Goal: Complete application form: Complete application form

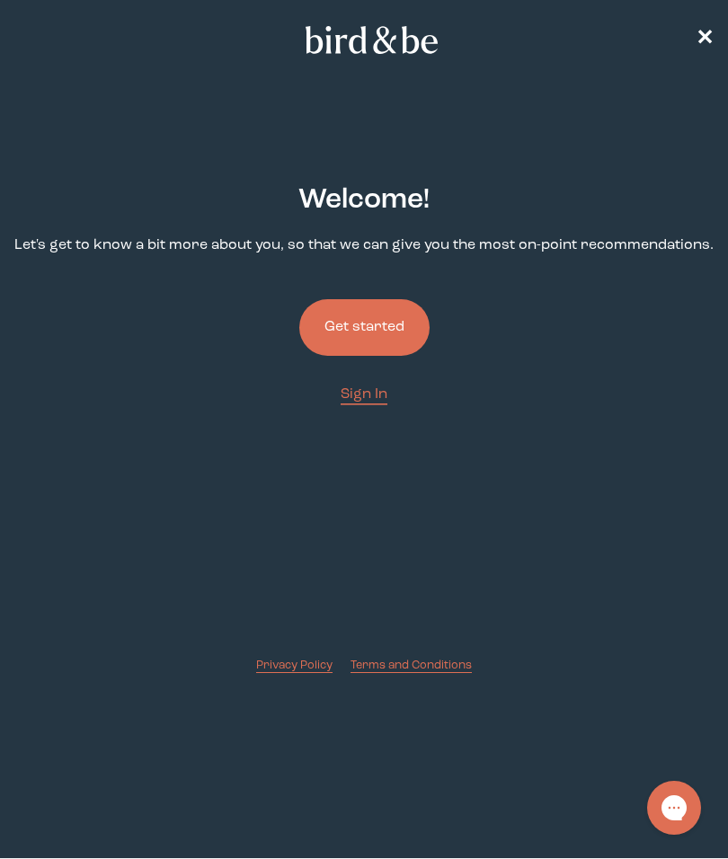
click at [386, 312] on button "Get started" at bounding box center [364, 327] width 130 height 57
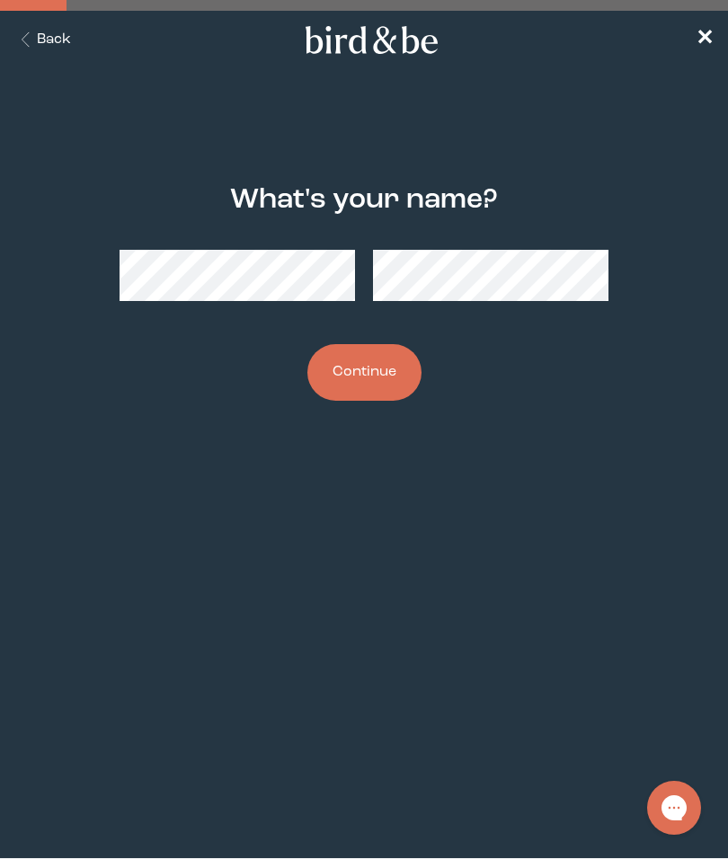
click at [386, 367] on button "Continue" at bounding box center [364, 372] width 114 height 57
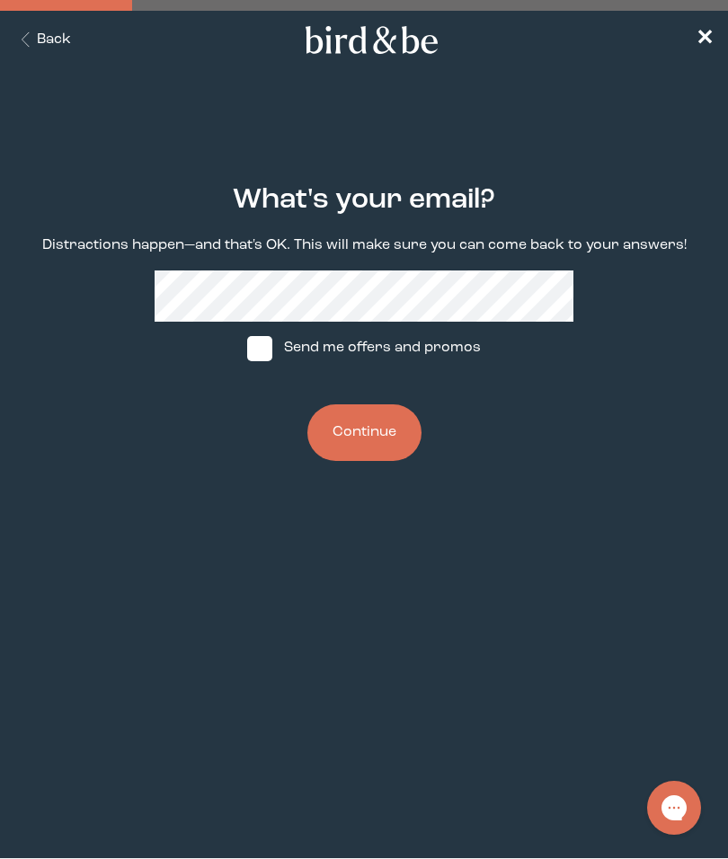
click at [336, 440] on button "Continue" at bounding box center [364, 432] width 114 height 57
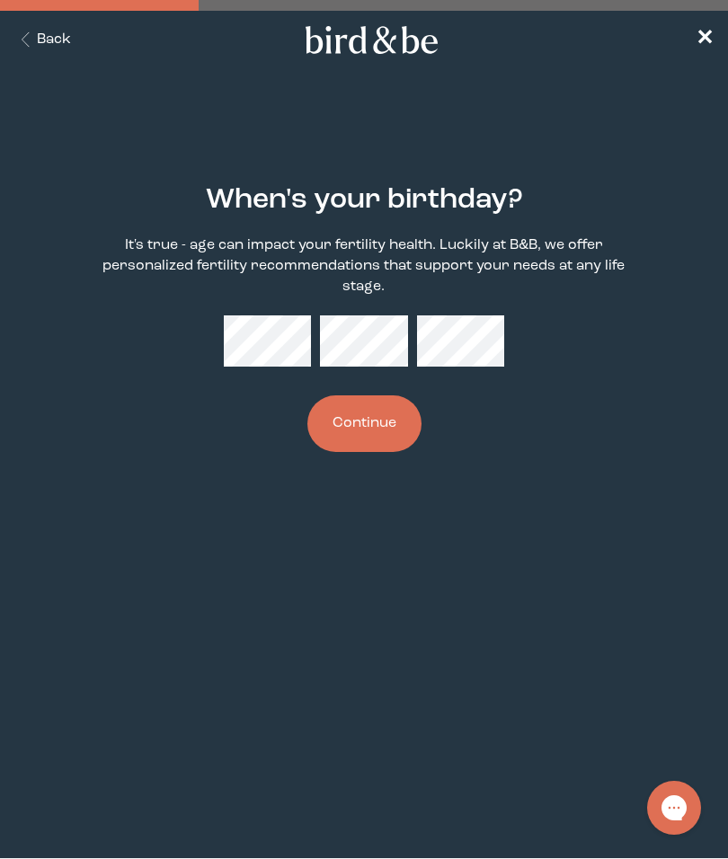
click at [373, 426] on button "Continue" at bounding box center [364, 423] width 114 height 57
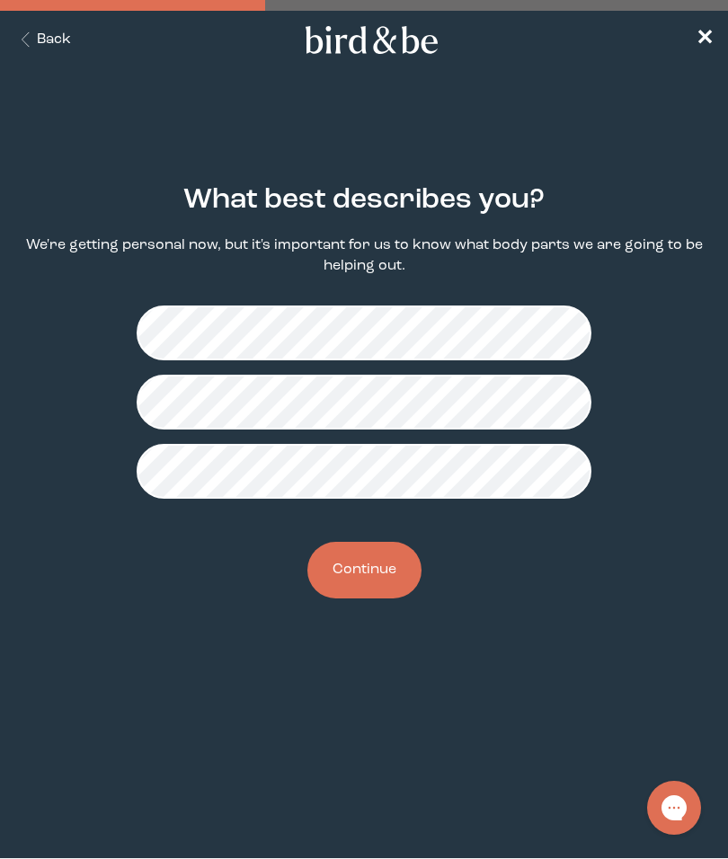
click at [337, 591] on button "Continue" at bounding box center [364, 570] width 114 height 57
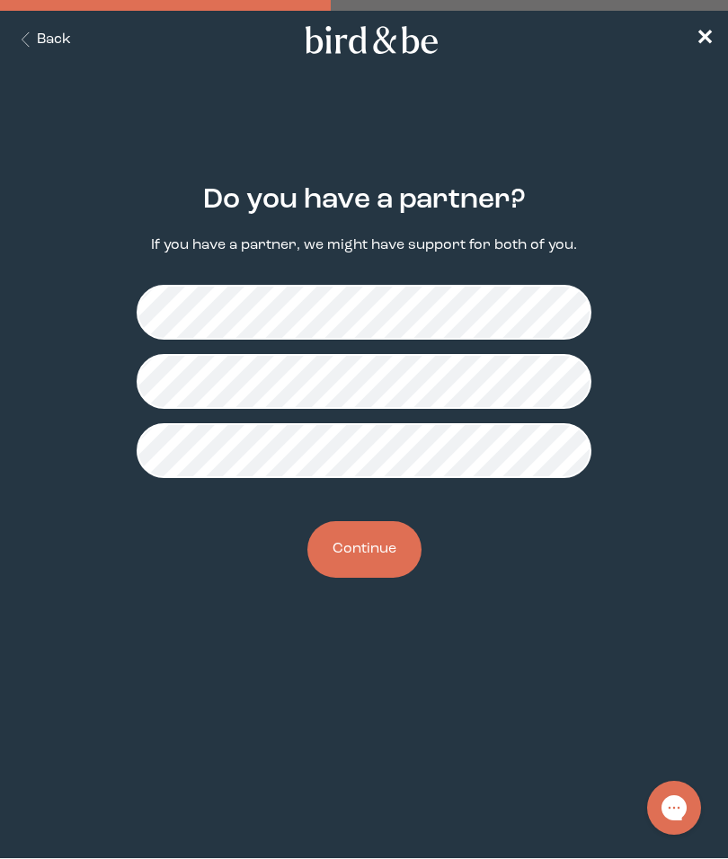
click at [302, 560] on div "Do you have a partner? If you have a partner, we might have support for both of…" at bounding box center [363, 380] width 699 height 451
click at [325, 534] on button "Continue" at bounding box center [364, 549] width 114 height 57
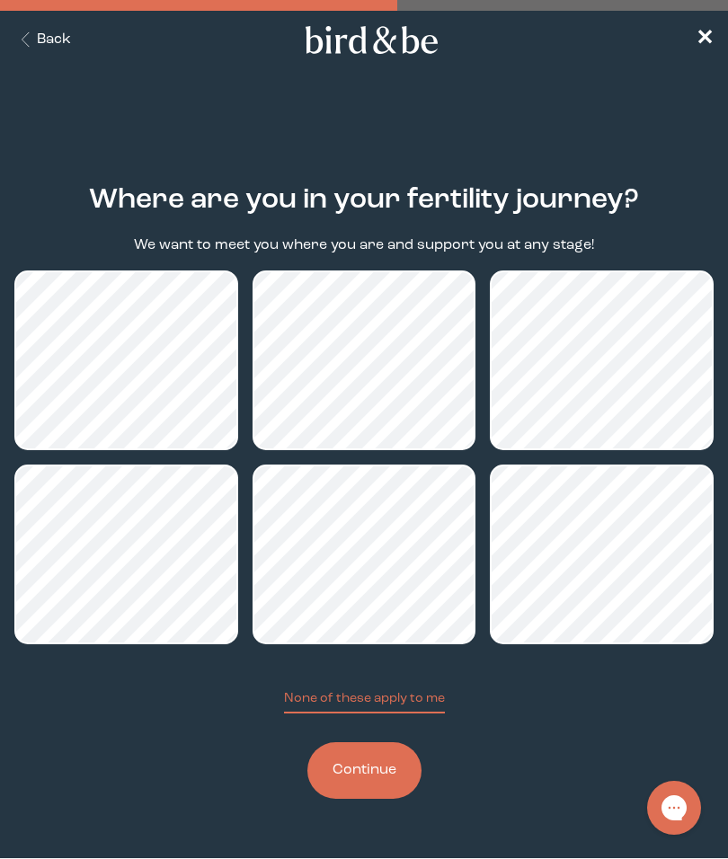
click at [345, 777] on button "Continue" at bounding box center [364, 770] width 114 height 57
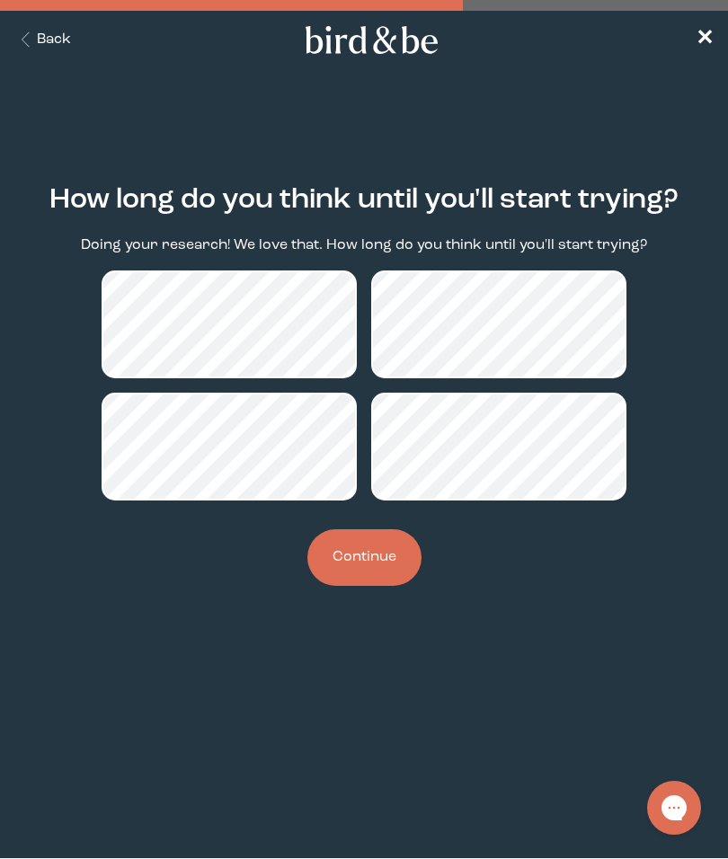
click at [345, 576] on button "Continue" at bounding box center [364, 557] width 114 height 57
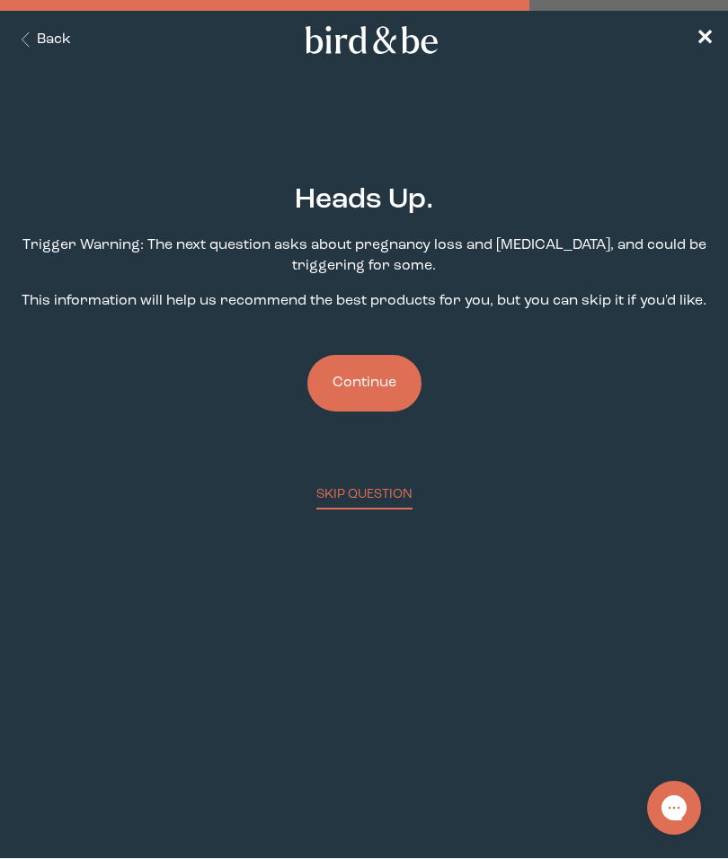
click at [351, 380] on button "Continue" at bounding box center [364, 383] width 114 height 57
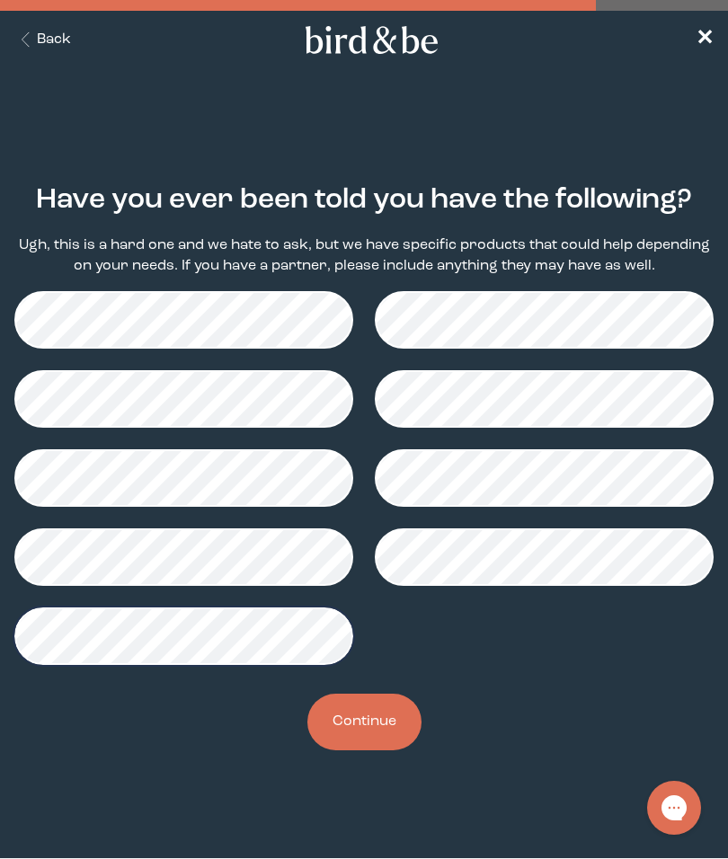
click at [323, 718] on button "Continue" at bounding box center [364, 722] width 114 height 57
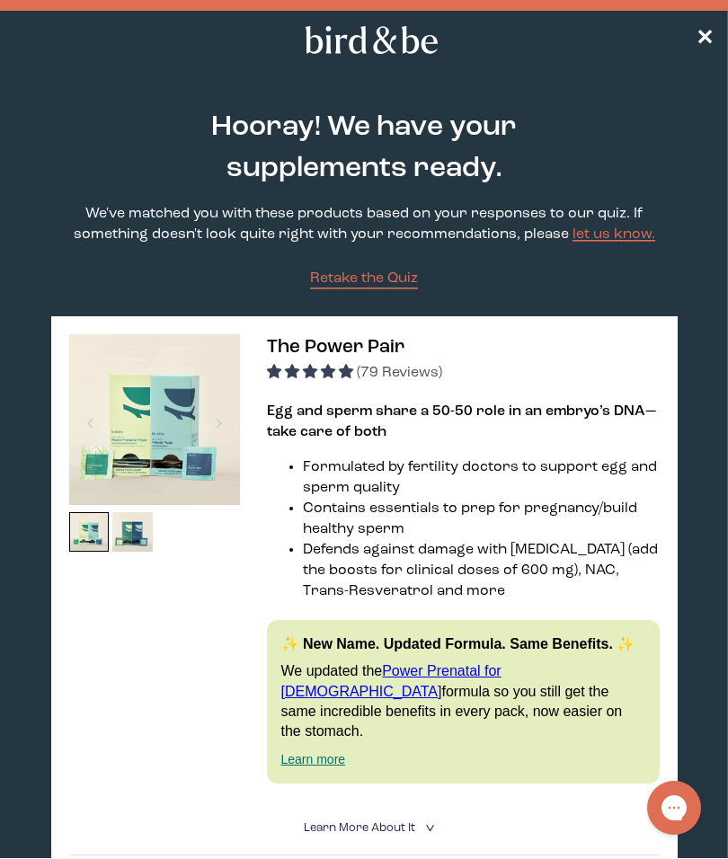
click at [701, 46] on span "✕" at bounding box center [704, 40] width 18 height 22
click at [697, 38] on span "✕" at bounding box center [704, 40] width 18 height 22
